Goal: Transaction & Acquisition: Book appointment/travel/reservation

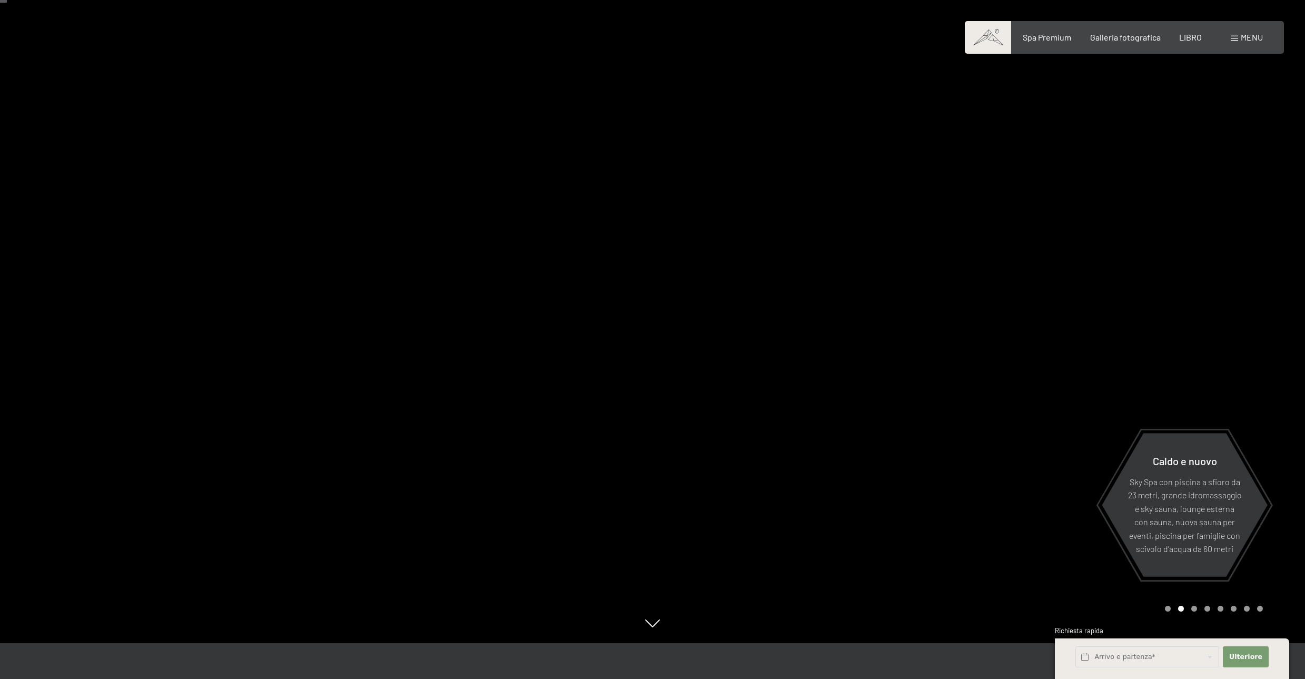
click at [1239, 38] on div "menu" at bounding box center [1246, 38] width 32 height 12
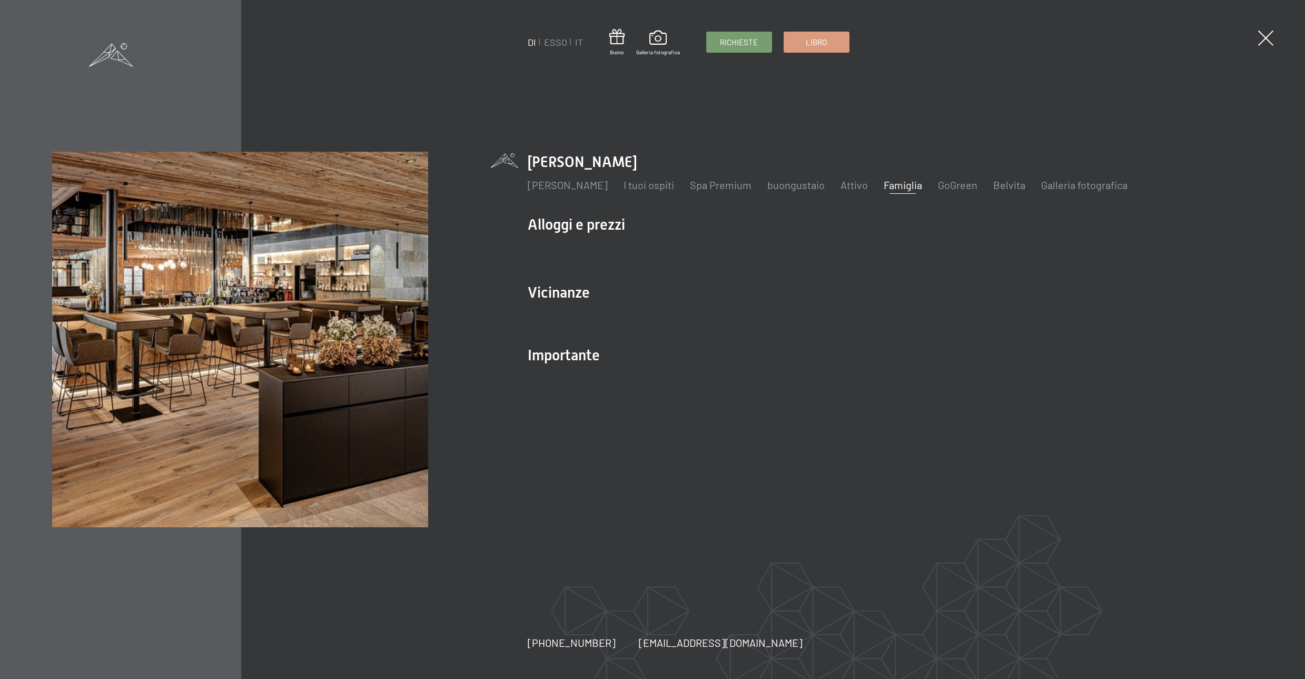
click at [922, 187] on font "Famiglia" at bounding box center [902, 184] width 38 height 13
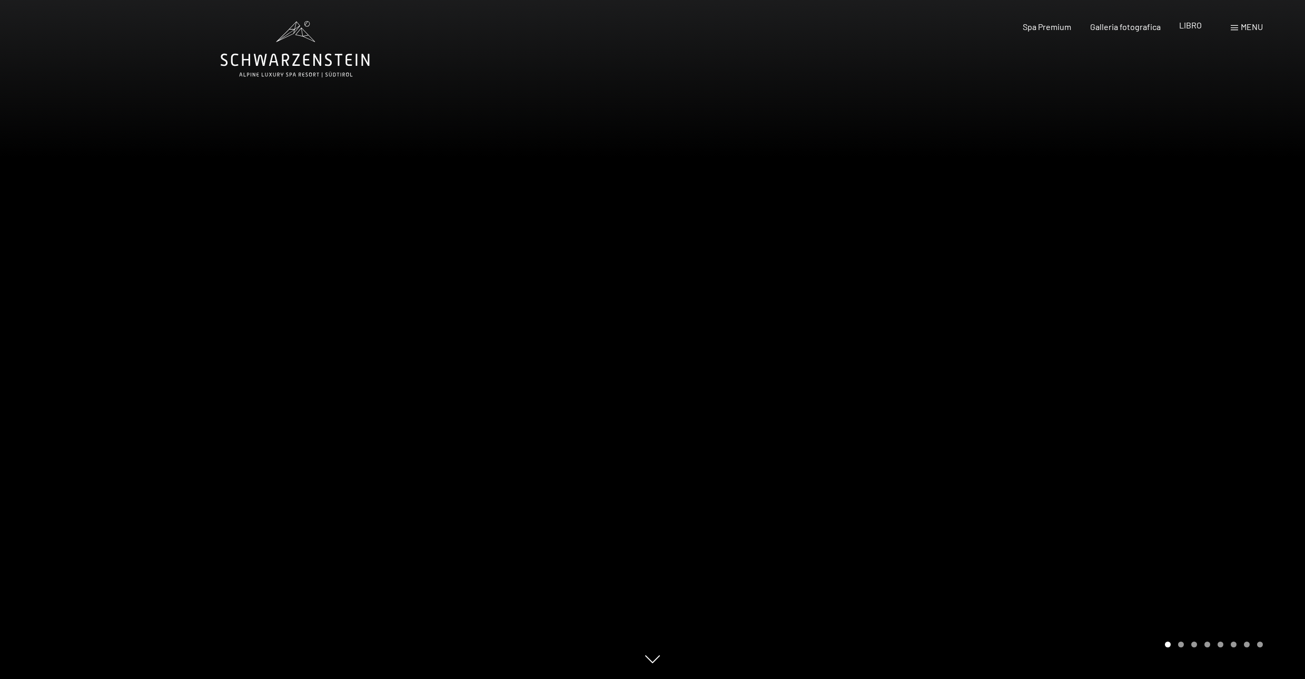
click at [1191, 28] on font "LIBRO" at bounding box center [1190, 25] width 23 height 10
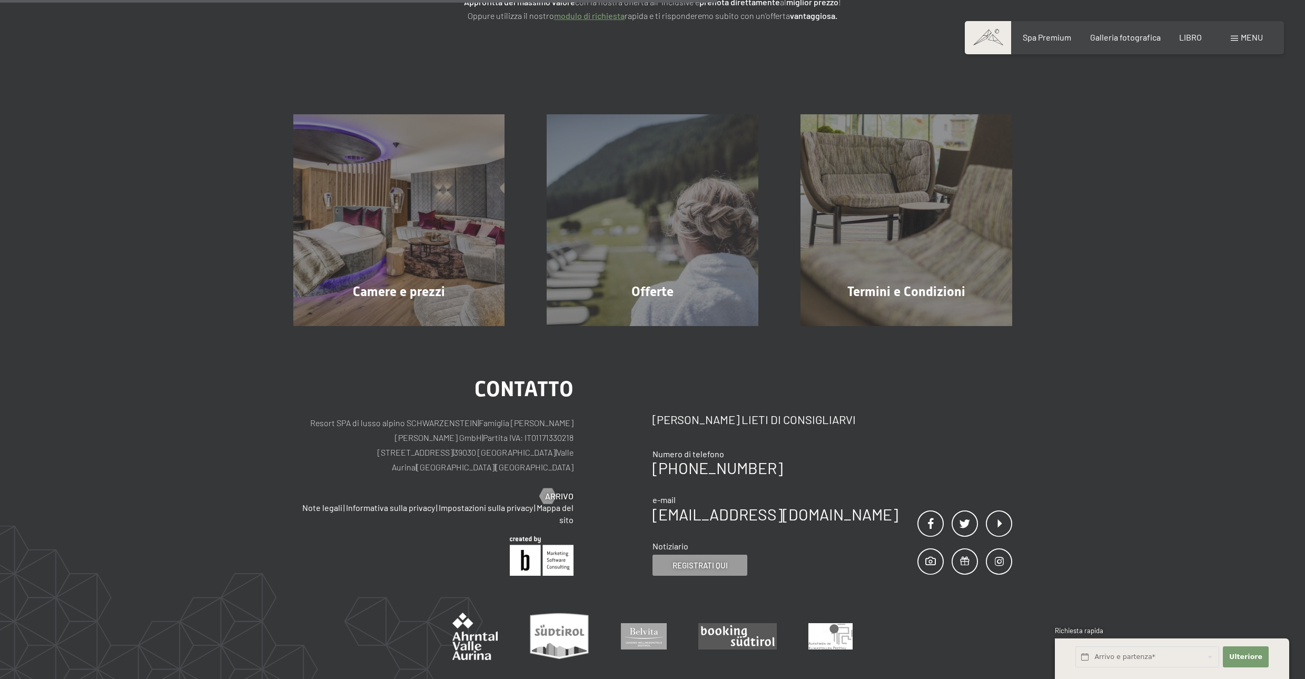
scroll to position [193, 0]
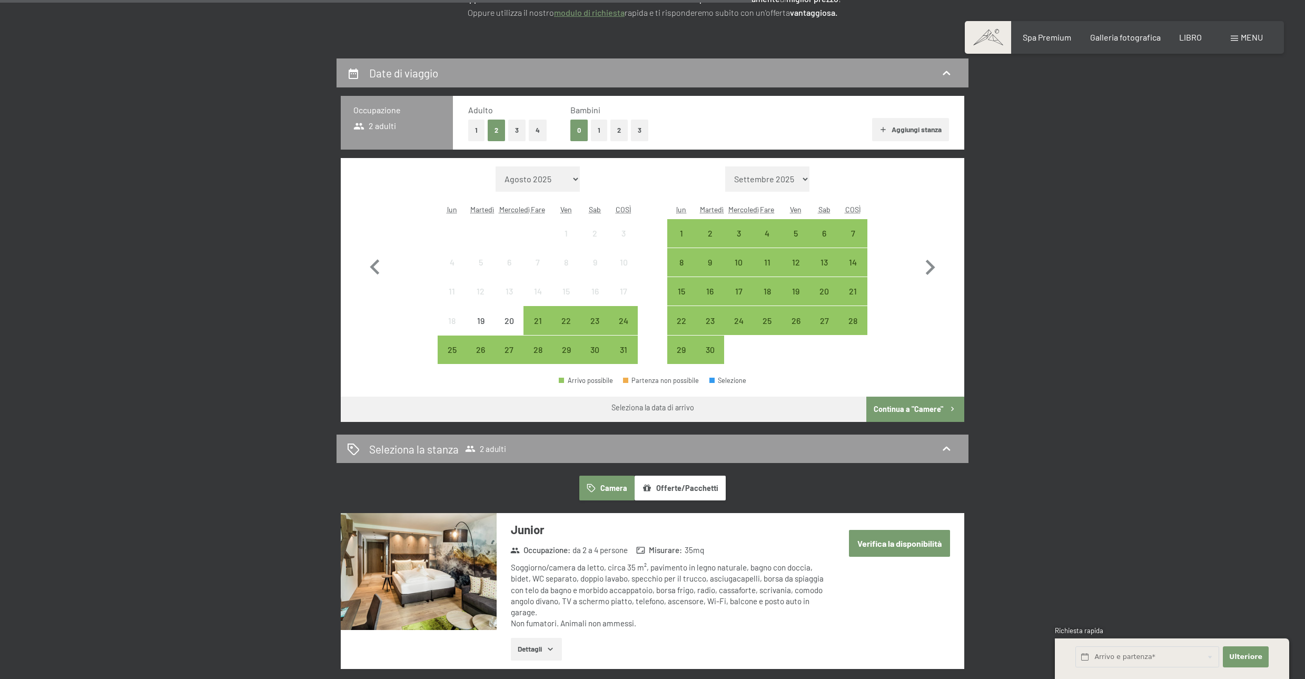
click at [597, 130] on button "1" at bounding box center [599, 131] width 16 height 22
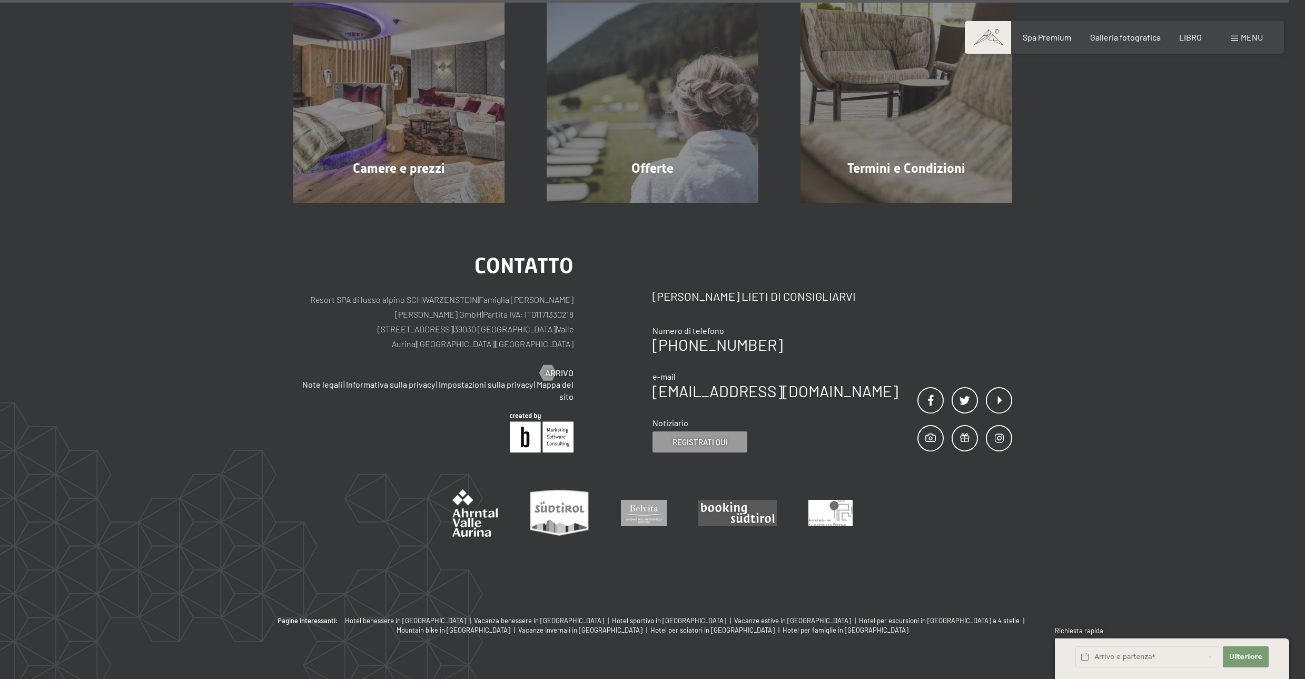
scroll to position [334, 0]
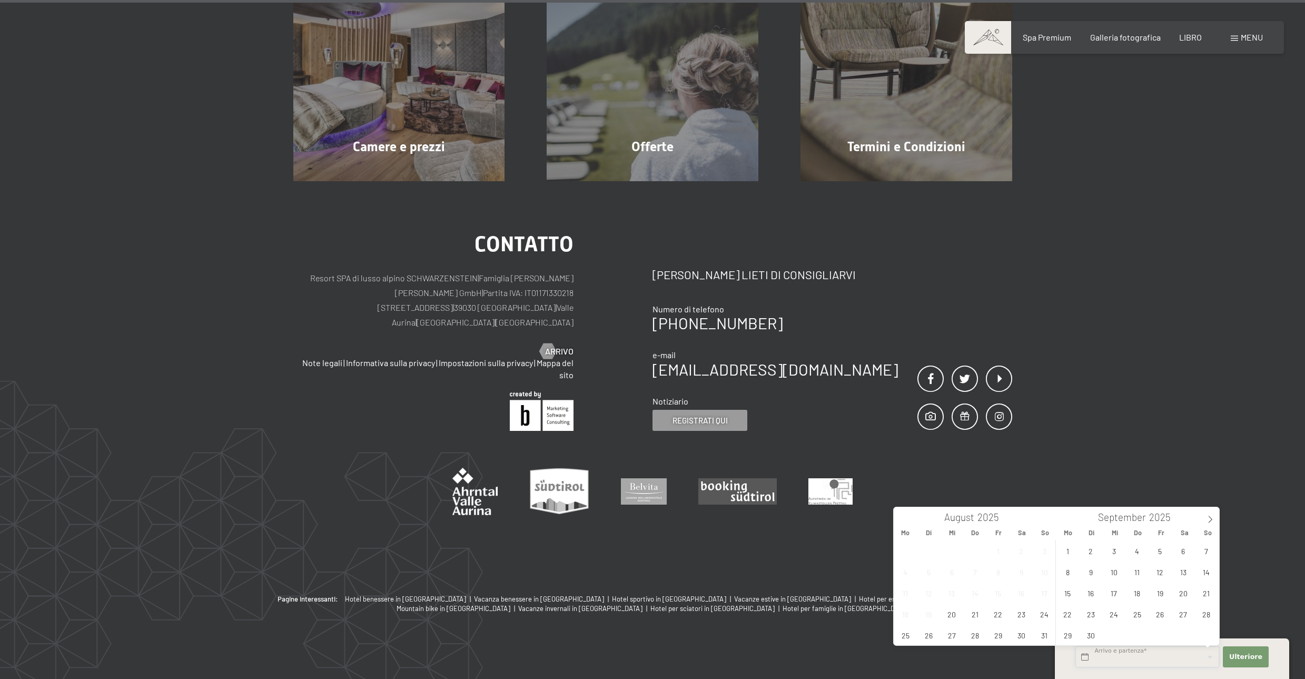
click at [1146, 653] on input "text" at bounding box center [1147, 657] width 144 height 22
click at [905, 634] on span "25" at bounding box center [905, 634] width 21 height 21
click at [973, 638] on span "28" at bounding box center [975, 634] width 21 height 21
type input "Mo. 25.08.2025 - Do. 28.08.2025"
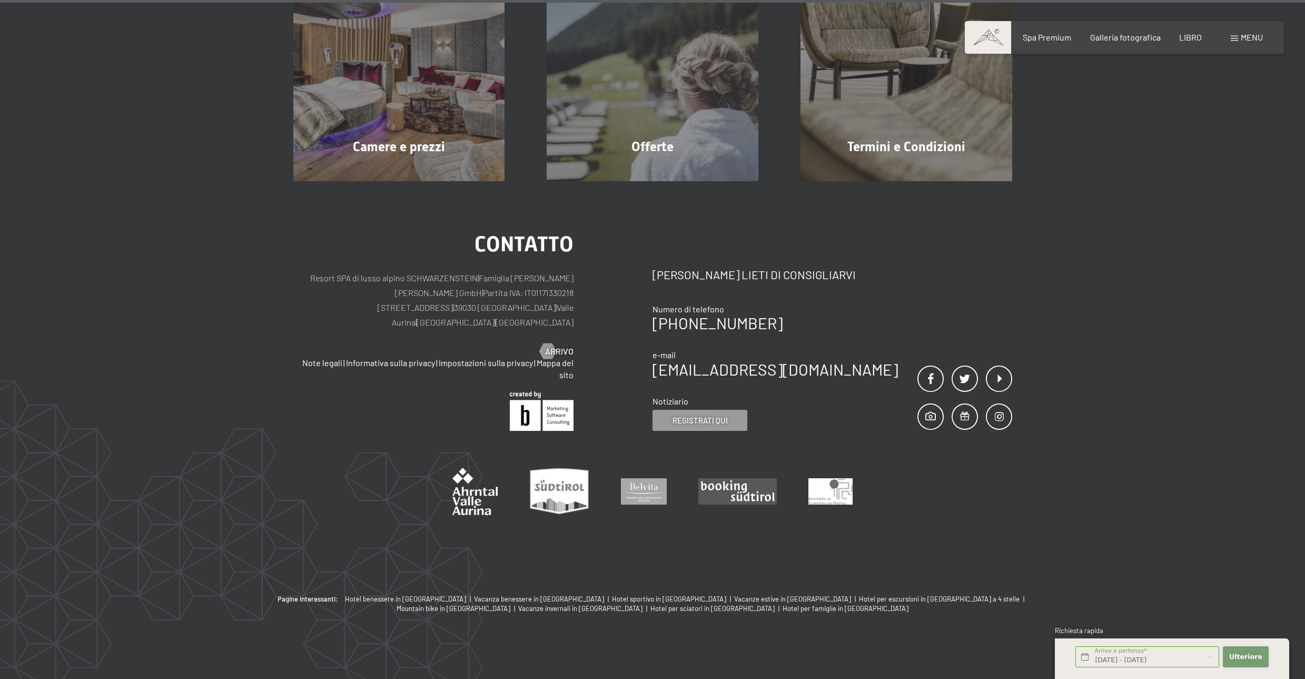
click at [1253, 659] on font "Ulteriore" at bounding box center [1245, 656] width 33 height 8
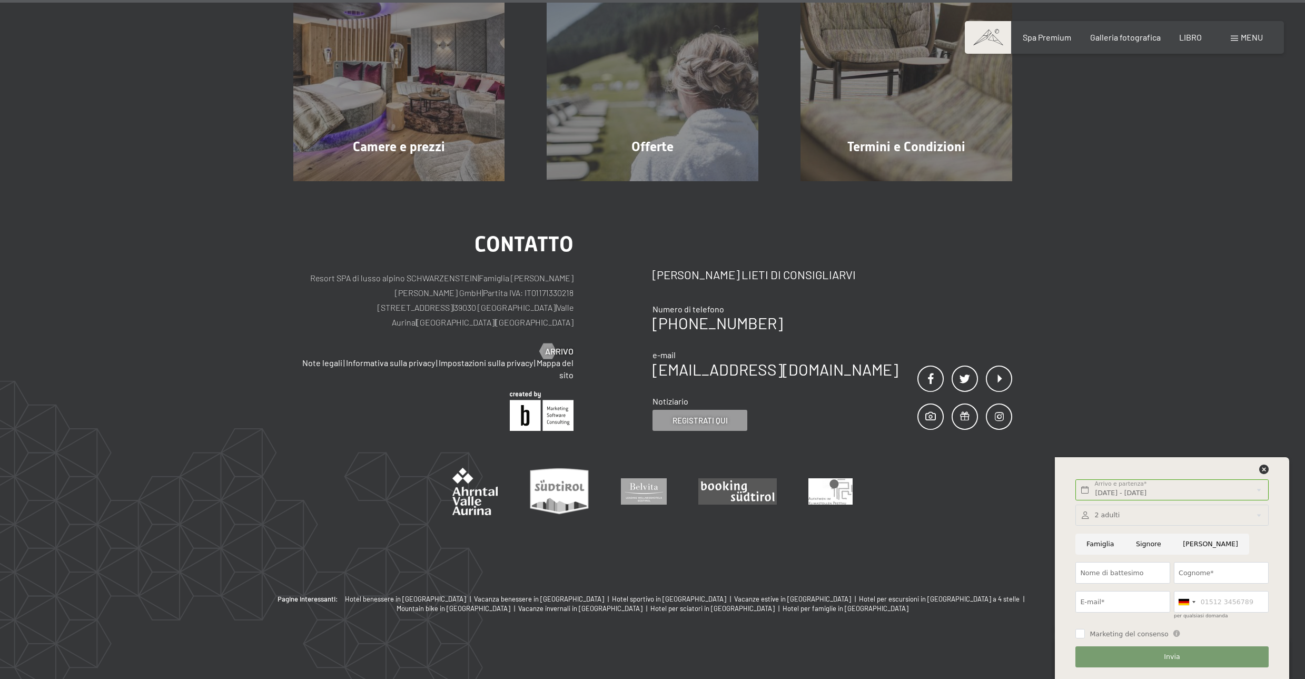
click at [1265, 389] on div "contatto Resort SPA di lusso alpino SCHWARZENSTEIN | Famiglia Zimmerhofer Otmar…" at bounding box center [652, 387] width 1305 height 413
click at [1194, 37] on font "LIBRO" at bounding box center [1190, 36] width 23 height 10
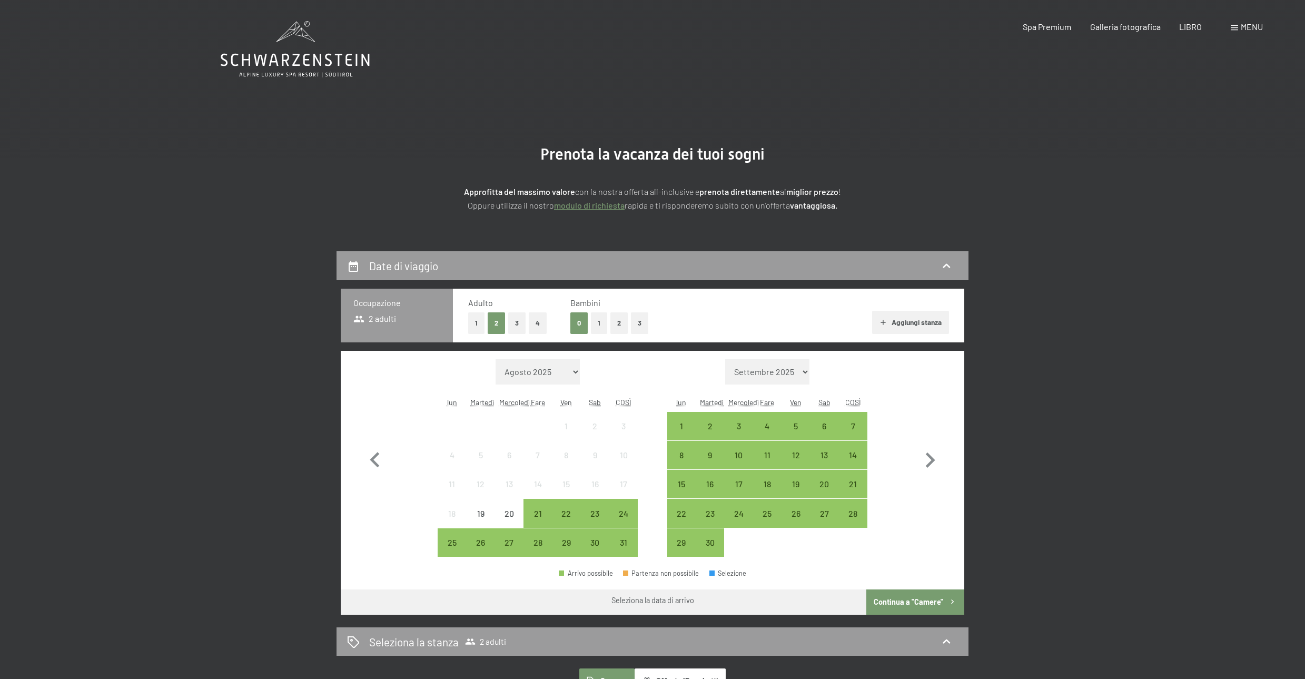
click at [598, 321] on font "1" at bounding box center [599, 323] width 3 height 8
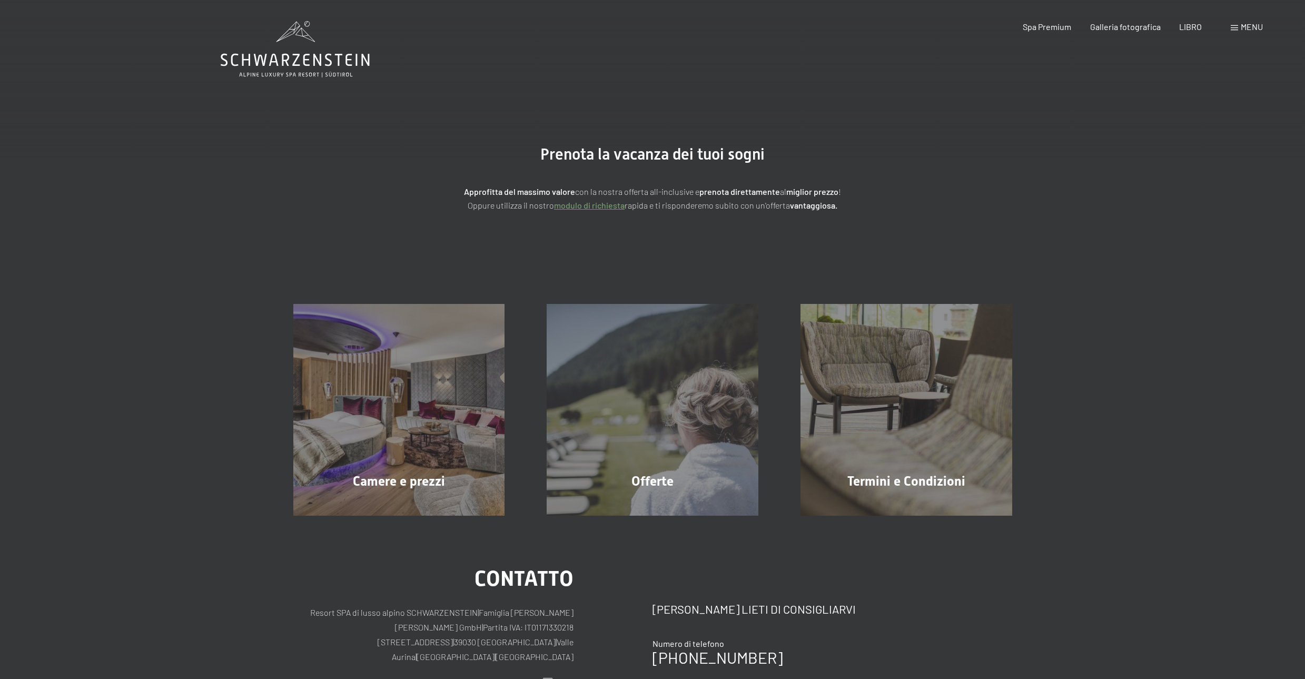
click at [1250, 29] on font "menu" at bounding box center [1251, 27] width 22 height 10
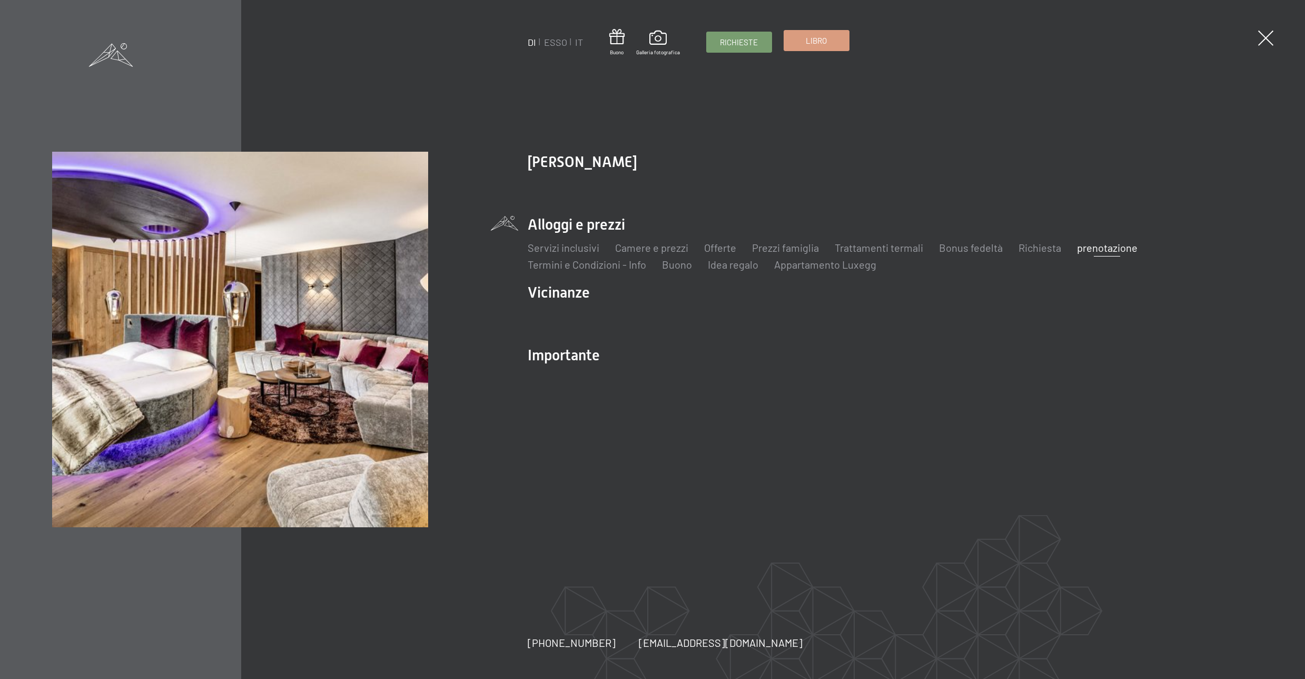
click at [809, 41] on font "Libro" at bounding box center [816, 40] width 21 height 9
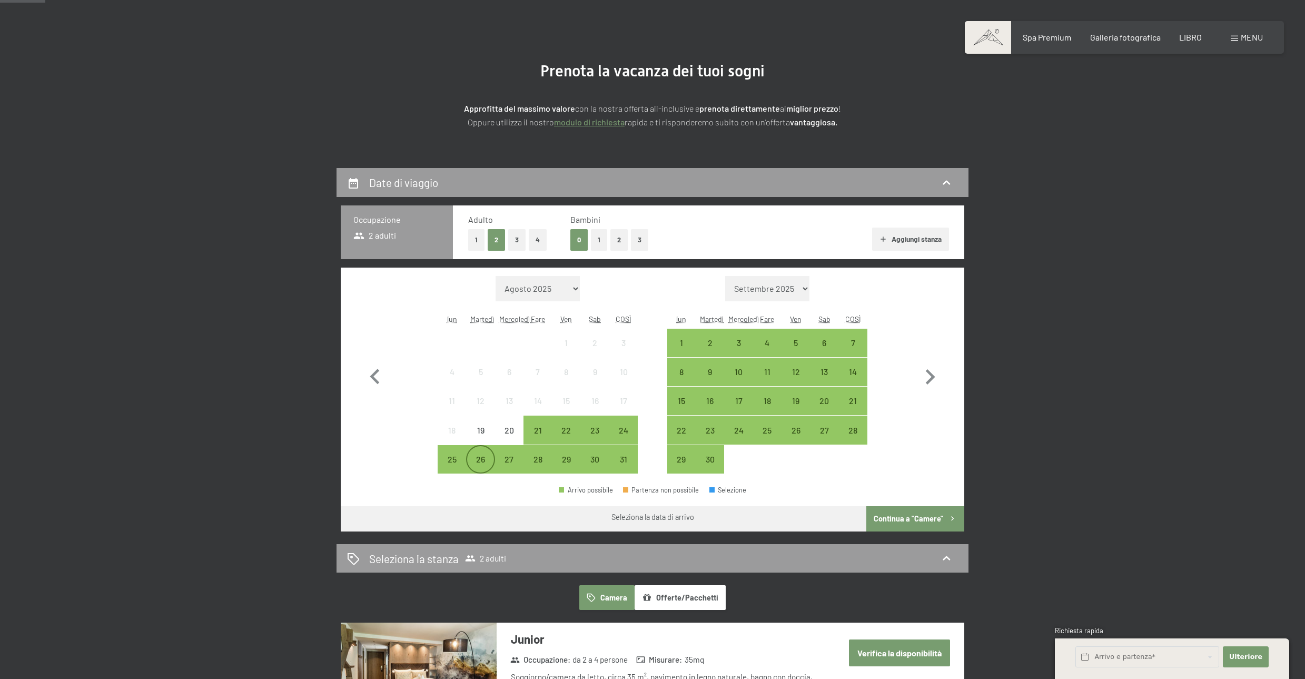
scroll to position [156, 0]
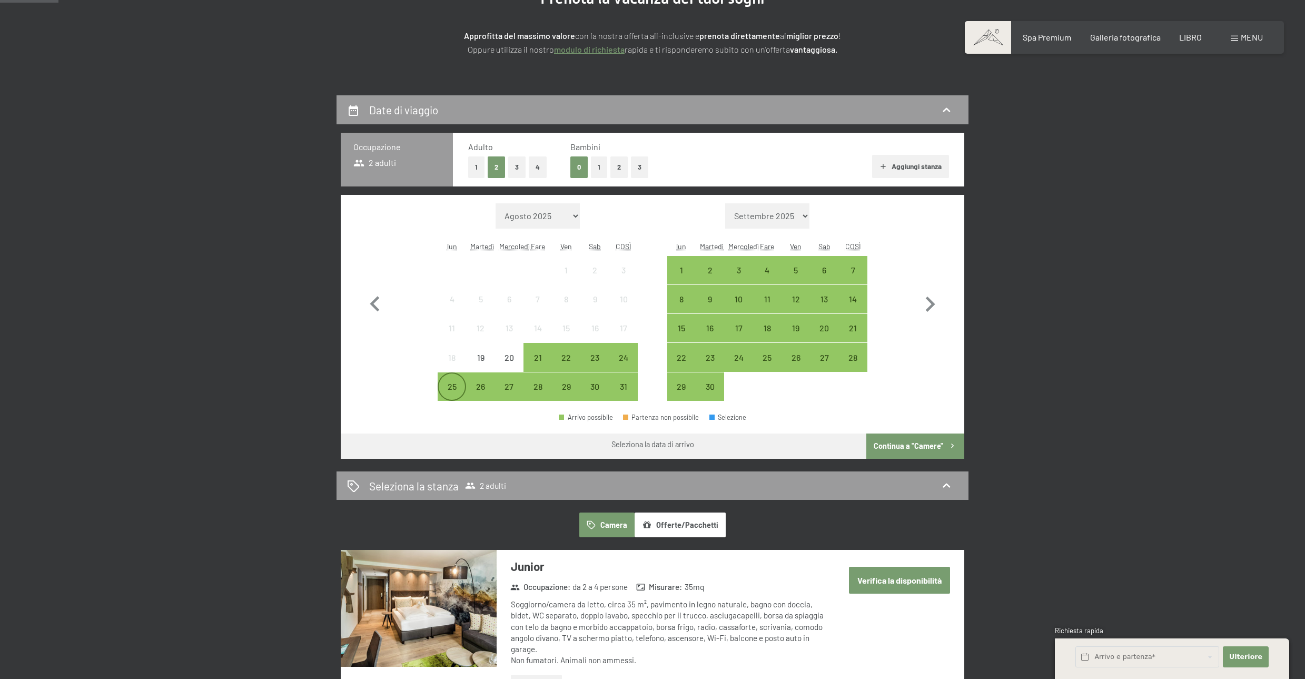
click at [449, 392] on div "25" at bounding box center [452, 395] width 26 height 26
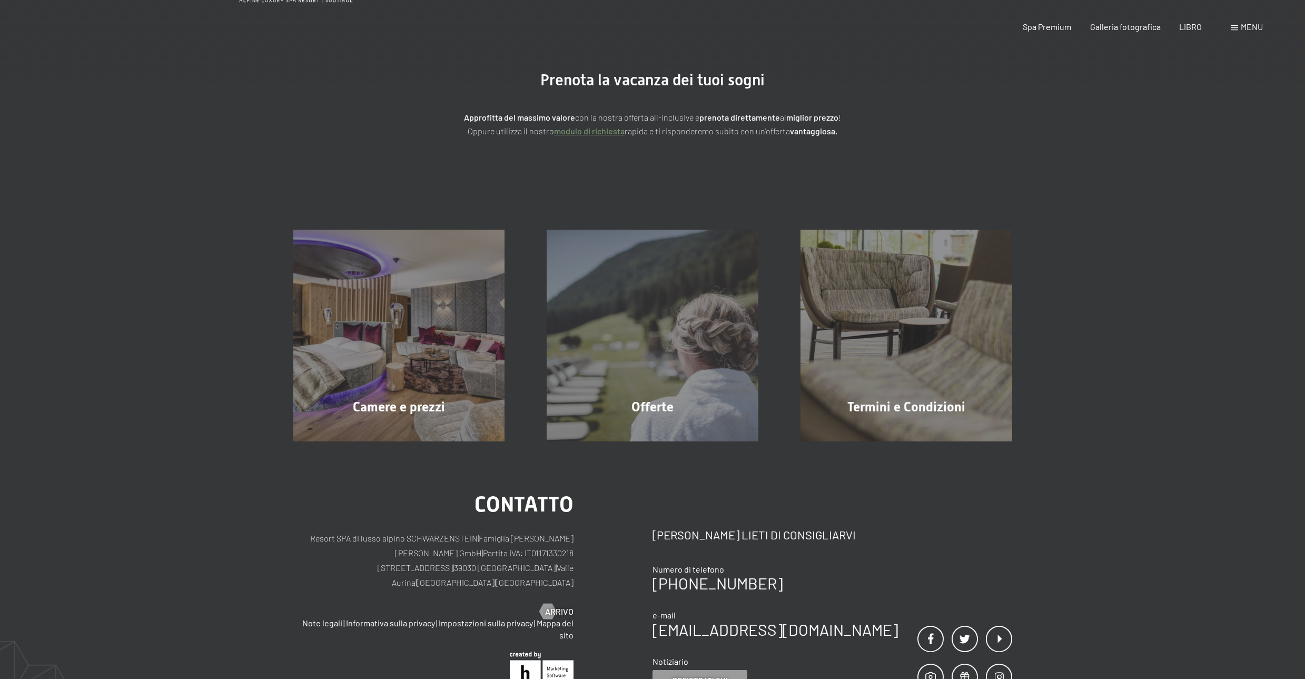
scroll to position [0, 0]
